Goal: Check status: Check status

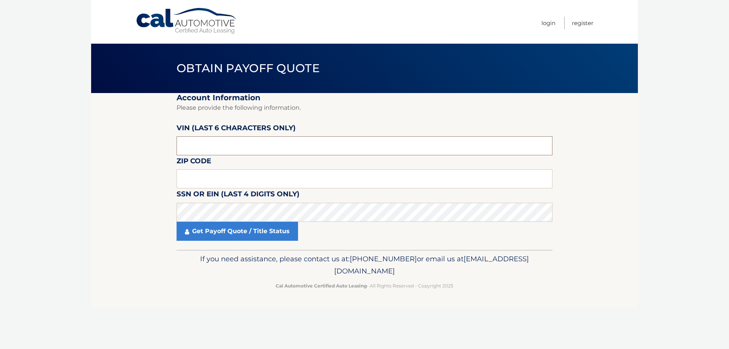
click at [216, 145] on input "text" at bounding box center [365, 145] width 376 height 19
type input "003879"
type input "11804"
click at [198, 232] on link "Get Payoff Quote / Title Status" at bounding box center [237, 231] width 121 height 19
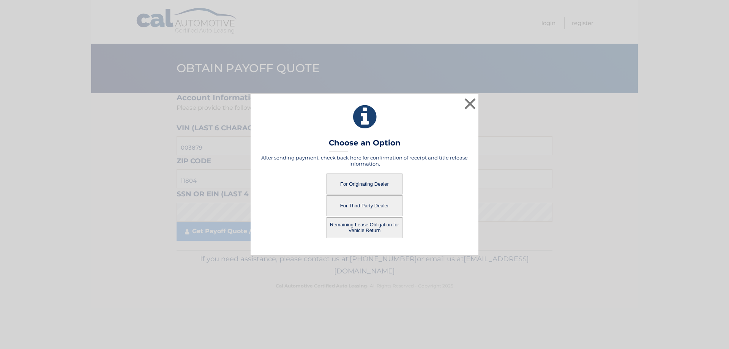
click at [361, 181] on button "For Originating Dealer" at bounding box center [364, 183] width 76 height 21
click at [368, 183] on button "For Originating Dealer" at bounding box center [364, 183] width 76 height 21
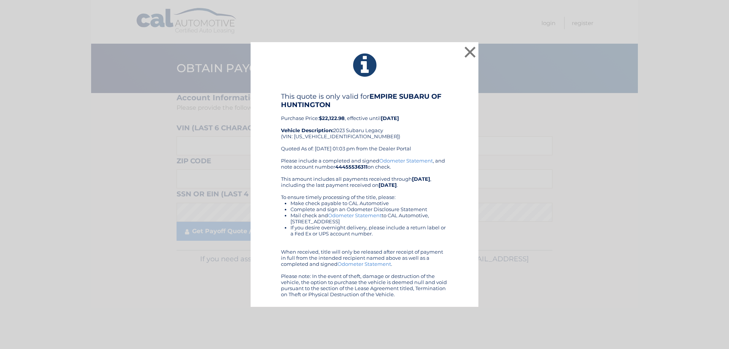
click at [555, 174] on div "× This quote is only valid for EMPIRE SUBARU OF HUNTINGTON Purchase Price: $22,…" at bounding box center [364, 174] width 723 height 265
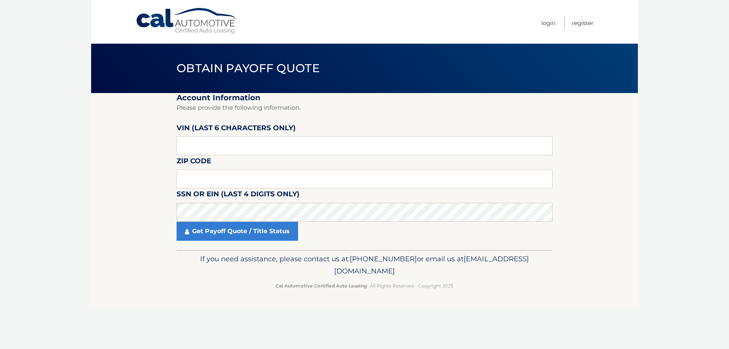
drag, startPoint x: 556, startPoint y: 150, endPoint x: 557, endPoint y: 142, distance: 8.1
click at [559, 144] on section "Account Information Please provide the following information. VIN (last 6 chara…" at bounding box center [364, 171] width 547 height 157
click at [213, 181] on input "text" at bounding box center [365, 178] width 376 height 19
type input "11804"
click at [277, 141] on input "text" at bounding box center [365, 145] width 376 height 19
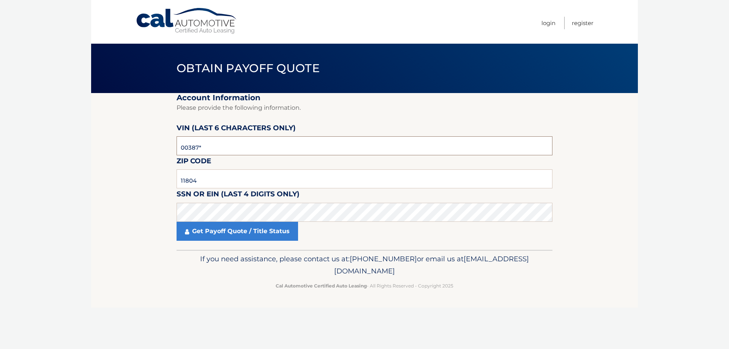
type input "003879"
click at [199, 234] on link "Get Payoff Quote / Title Status" at bounding box center [237, 231] width 121 height 19
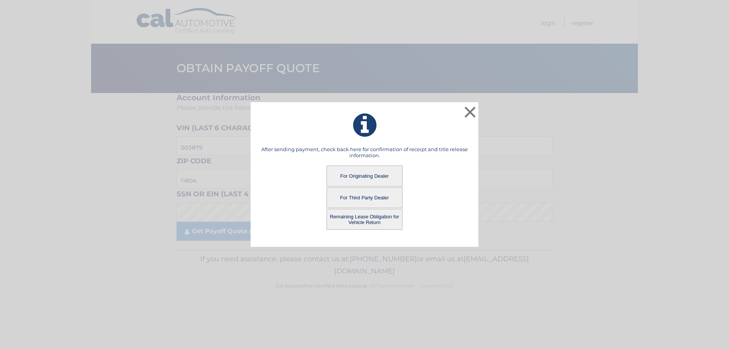
click at [358, 222] on button "Remaining Lease Obligation for Vehicle Return" at bounding box center [364, 219] width 76 height 21
click at [359, 219] on button "Remaining Lease Obligation for Vehicle Return" at bounding box center [364, 219] width 76 height 21
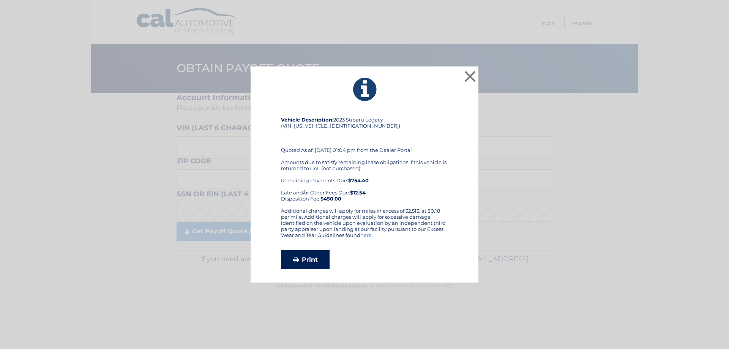
click at [301, 256] on link "Print" at bounding box center [305, 259] width 49 height 19
